Goal: Task Accomplishment & Management: Complete application form

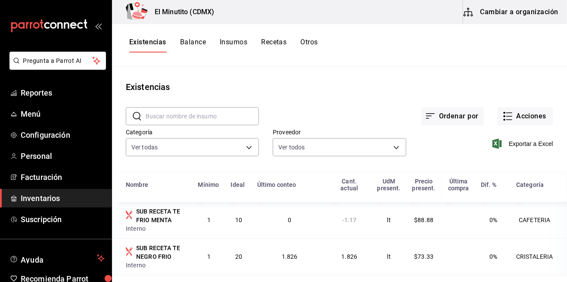
click at [18, 151] on link "Personal" at bounding box center [56, 156] width 112 height 19
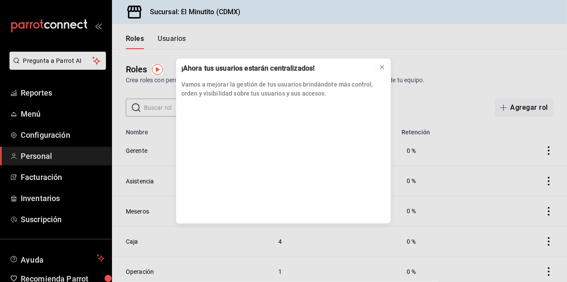
click at [383, 73] on button at bounding box center [382, 67] width 14 height 14
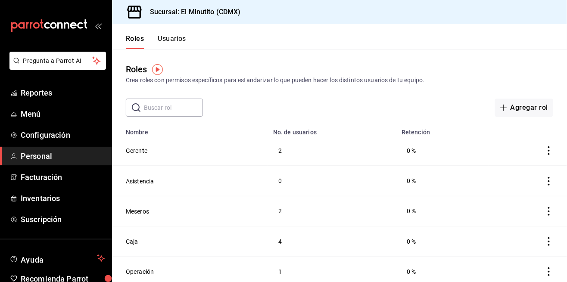
click at [176, 41] on button "Usuarios" at bounding box center [172, 41] width 28 height 15
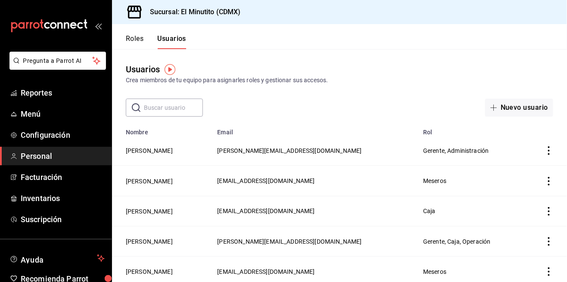
click at [532, 110] on button "Nuevo usuario" at bounding box center [519, 108] width 68 height 18
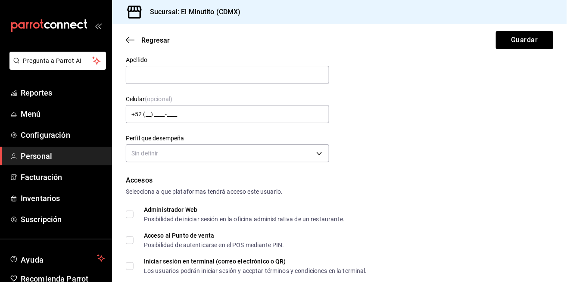
scroll to position [51, 0]
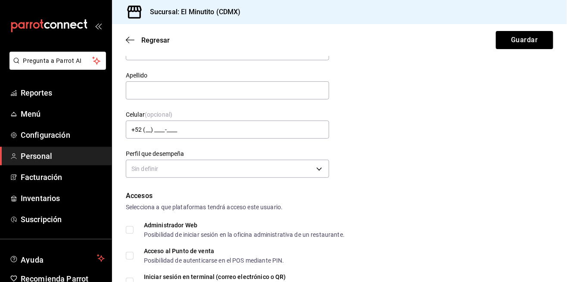
type input "[PERSON_NAME]"
click at [250, 92] on input "text" at bounding box center [227, 90] width 203 height 18
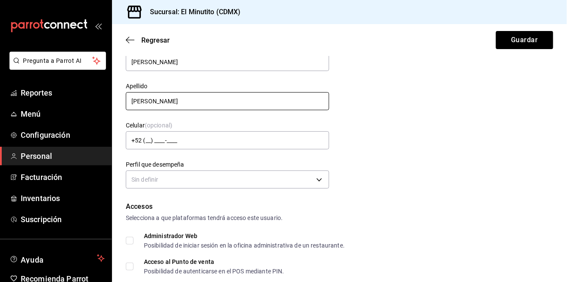
scroll to position [28, 0]
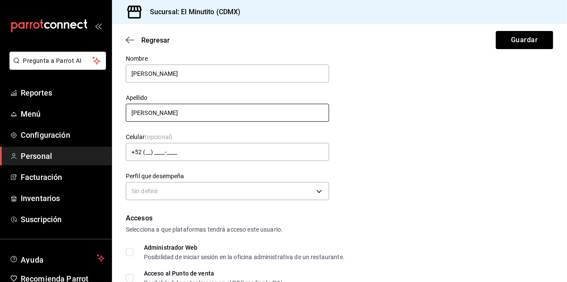
type input "[PERSON_NAME]"
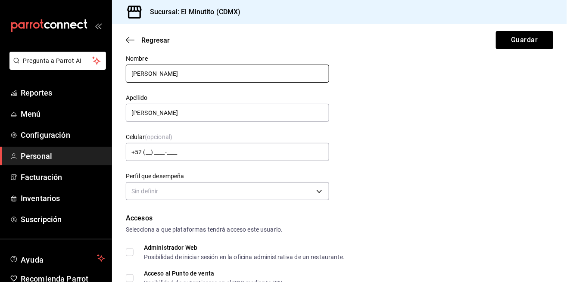
click at [243, 73] on input "[PERSON_NAME]" at bounding box center [227, 74] width 203 height 18
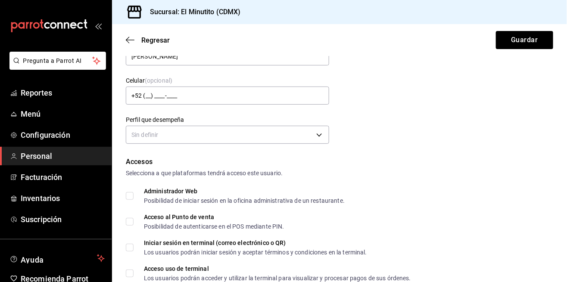
scroll to position [90, 0]
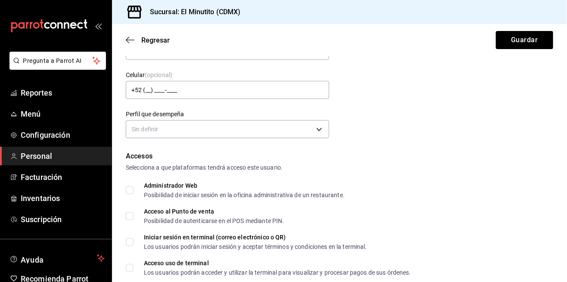
type input "Blanca"
click at [314, 131] on body "Pregunta a Parrot AI Reportes Menú Configuración Personal Facturación Inventari…" at bounding box center [283, 141] width 567 height 282
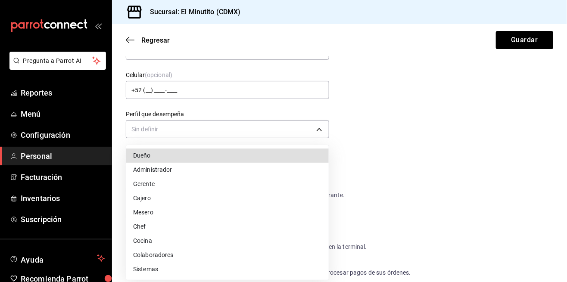
click at [159, 217] on li "Mesero" at bounding box center [227, 212] width 202 height 14
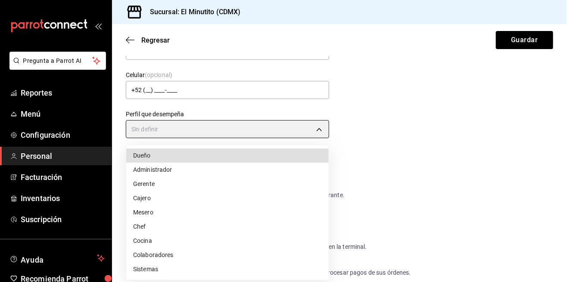
type input "WAITER"
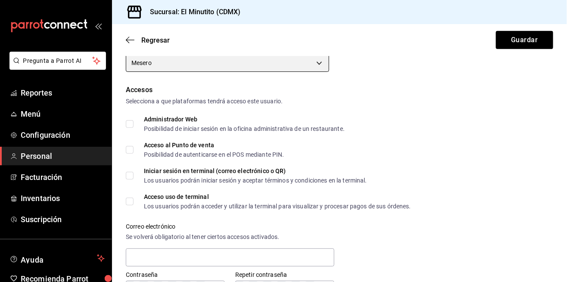
scroll to position [157, 0]
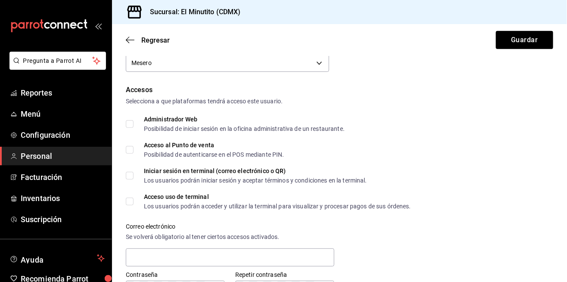
click at [133, 148] on input "Acceso al Punto de venta Posibilidad de autenticarse en el POS mediante PIN." at bounding box center [130, 150] width 8 height 8
checkbox input "true"
click at [129, 178] on input "Iniciar sesión en terminal (correo electrónico o QR) Los usuarios podrán inicia…" at bounding box center [130, 176] width 8 height 8
checkbox input "true"
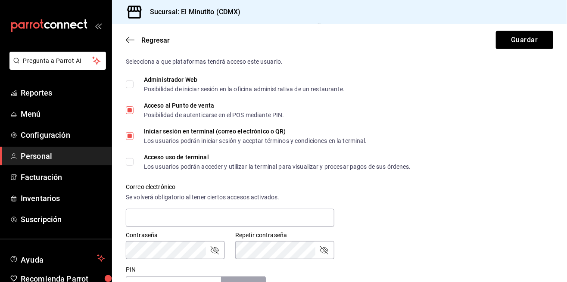
scroll to position [197, 0]
click at [138, 165] on span "Acceso uso de terminal Los usuarios podrán acceder y utilizar la terminal para …" at bounding box center [272, 162] width 277 height 16
click at [134, 165] on input "Acceso uso de terminal Los usuarios podrán acceder y utilizar la terminal para …" at bounding box center [130, 162] width 8 height 8
checkbox input "true"
click at [130, 139] on input "Iniciar sesión en terminal (correo electrónico o QR) Los usuarios podrán inicia…" at bounding box center [130, 136] width 8 height 8
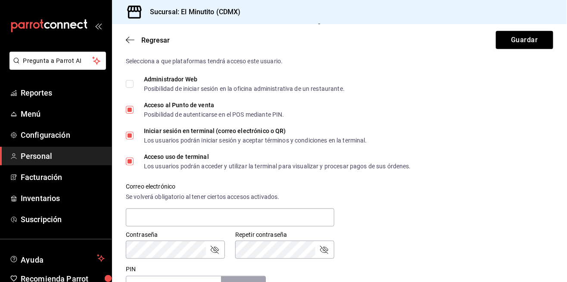
checkbox input "false"
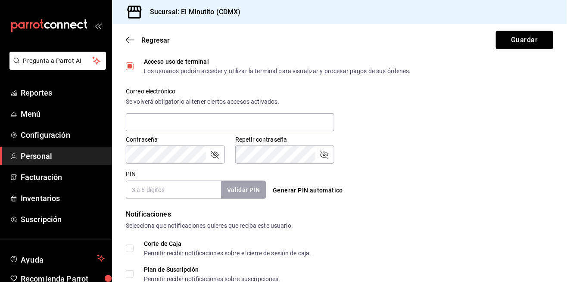
scroll to position [292, 0]
click at [256, 121] on input "text" at bounding box center [230, 122] width 209 height 18
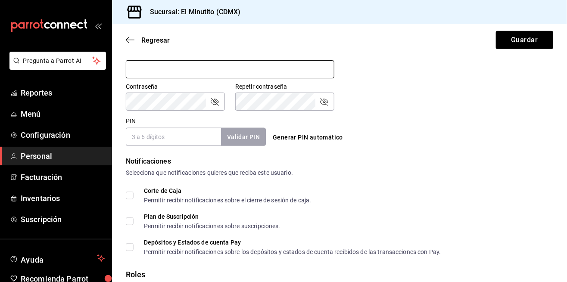
scroll to position [365, 0]
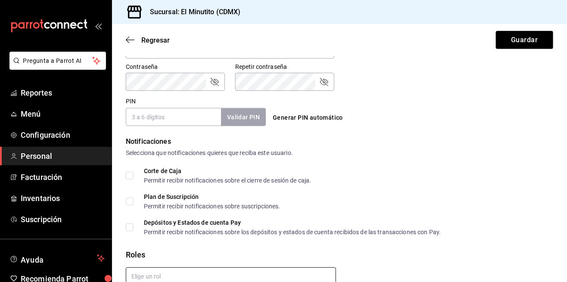
click at [240, 268] on input "text" at bounding box center [231, 277] width 210 height 18
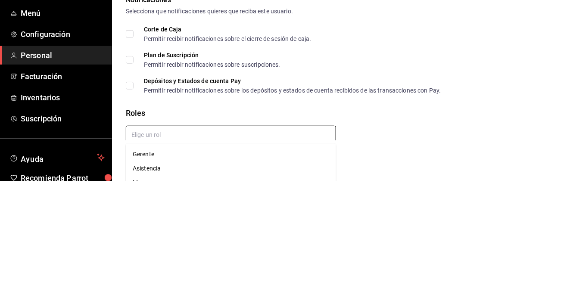
scroll to position [41, 0]
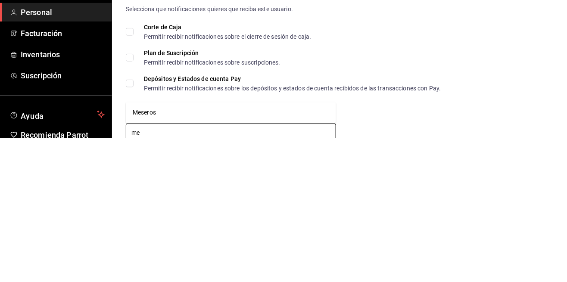
type input "mes"
click at [173, 250] on li "Meseros" at bounding box center [231, 257] width 210 height 14
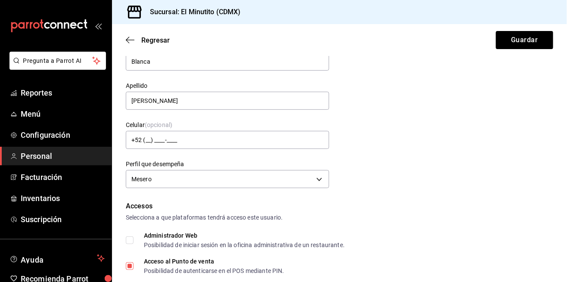
scroll to position [40, 0]
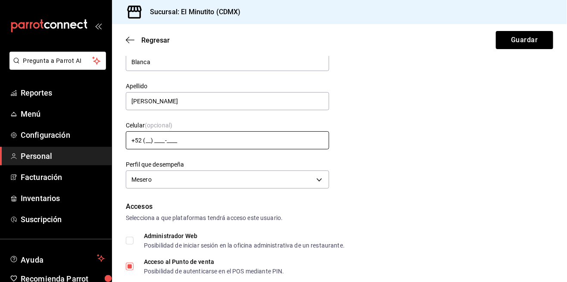
click at [201, 131] on input "+52 (__) ____-____" at bounding box center [227, 140] width 203 height 18
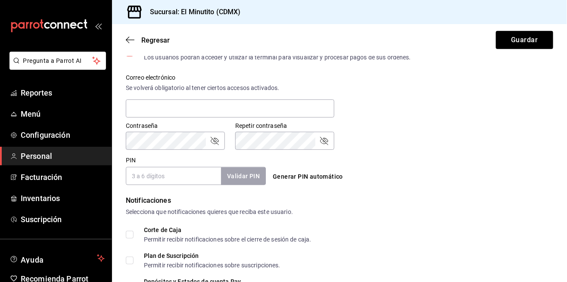
scroll to position [304, 0]
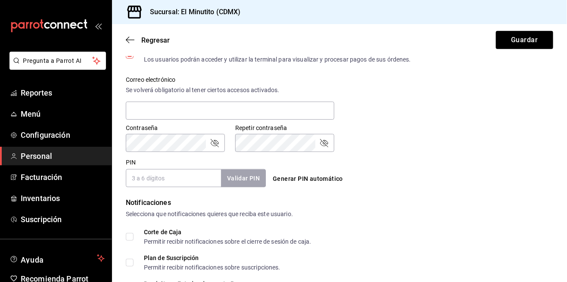
type input "[PHONE_NUMBER]"
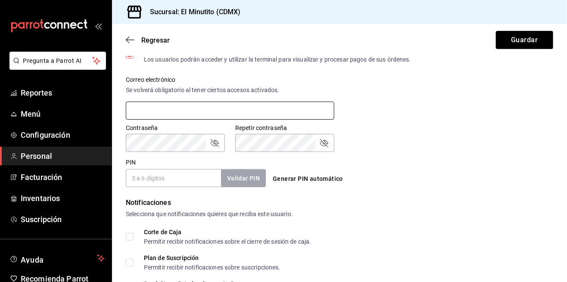
click at [201, 102] on input "text" at bounding box center [230, 111] width 209 height 18
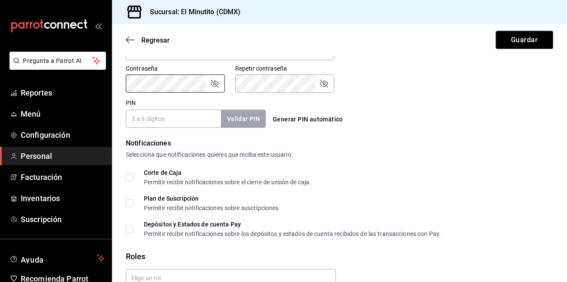
scroll to position [364, 0]
click at [176, 109] on input "PIN" at bounding box center [173, 118] width 95 height 18
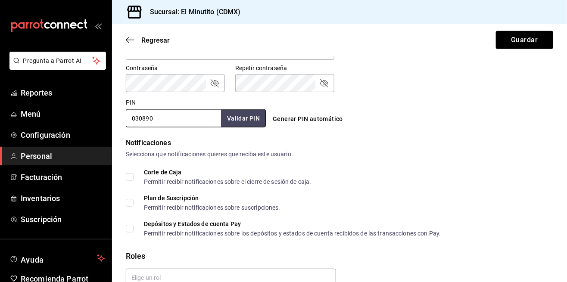
type input "030890"
click at [248, 109] on button "Validar PIN" at bounding box center [243, 118] width 46 height 19
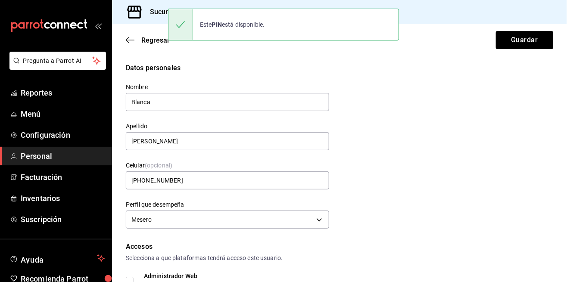
scroll to position [0, 0]
click at [528, 41] on button "Guardar" at bounding box center [524, 40] width 57 height 18
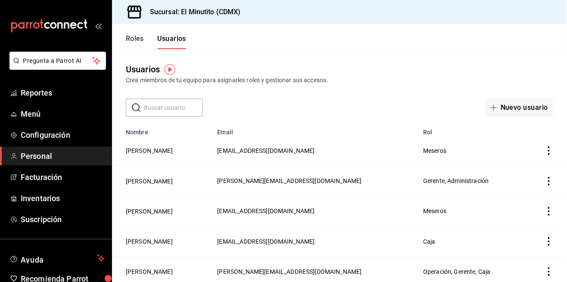
click at [212, 149] on td "[PERSON_NAME]" at bounding box center [162, 151] width 100 height 30
click at [549, 153] on icon "actions" at bounding box center [549, 150] width 9 height 9
click at [392, 93] on div at bounding box center [283, 141] width 567 height 282
click at [153, 149] on button "[PERSON_NAME]" at bounding box center [149, 150] width 47 height 9
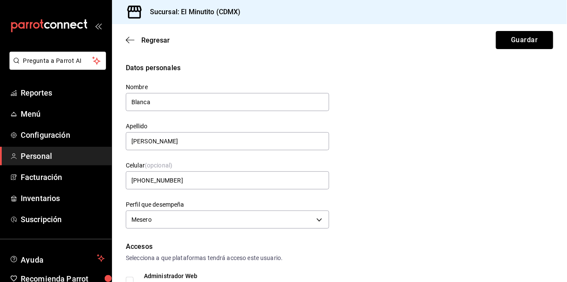
click at [528, 34] on button "Guardar" at bounding box center [524, 40] width 57 height 18
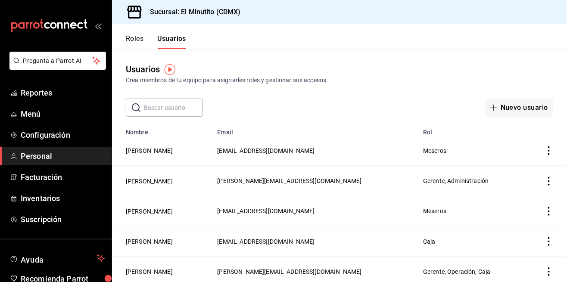
click at [158, 147] on button "[PERSON_NAME]" at bounding box center [149, 150] width 47 height 9
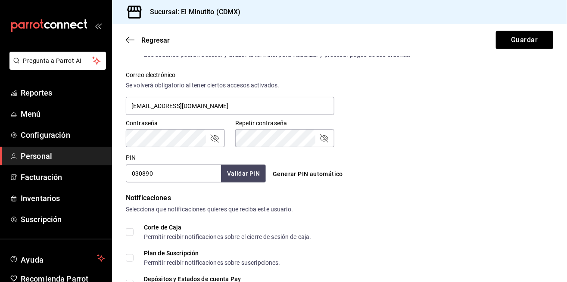
scroll to position [393, 0]
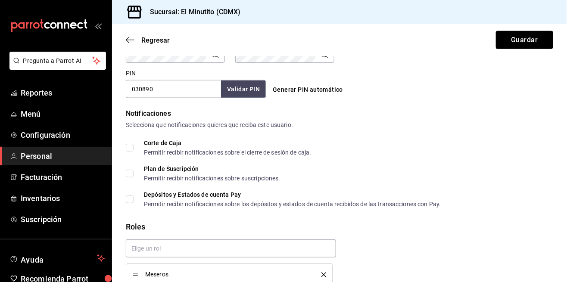
click at [515, 40] on button "Guardar" at bounding box center [524, 40] width 57 height 18
